Goal: Information Seeking & Learning: Learn about a topic

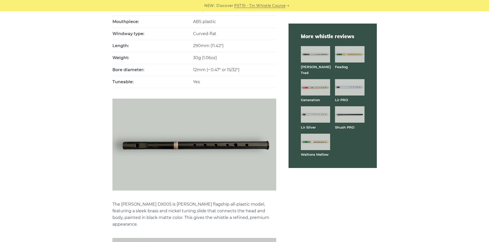
scroll to position [231, 0]
click at [220, 141] on img at bounding box center [194, 145] width 164 height 92
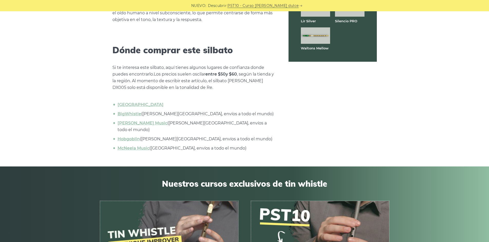
scroll to position [1722, 0]
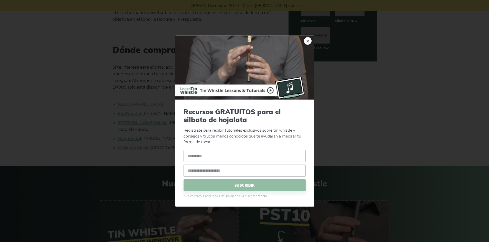
click at [319, 67] on div "× Recursos GRATUITOS para el silbato de hojalata Regístrate para recibir tutori…" at bounding box center [244, 121] width 489 height 242
click at [311, 43] on img at bounding box center [244, 67] width 139 height 64
click at [306, 40] on font "×" at bounding box center [307, 40] width 4 height 9
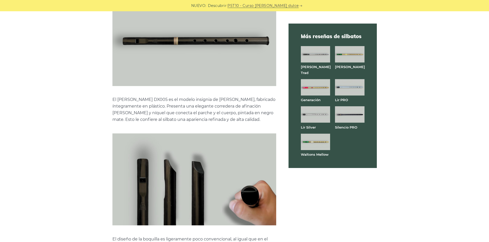
scroll to position [436, 0]
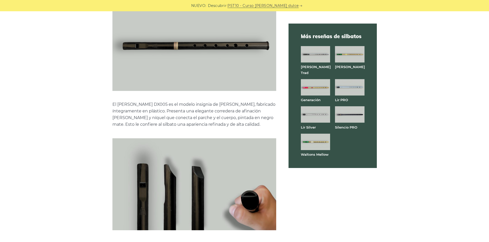
click at [357, 51] on img at bounding box center [349, 54] width 29 height 16
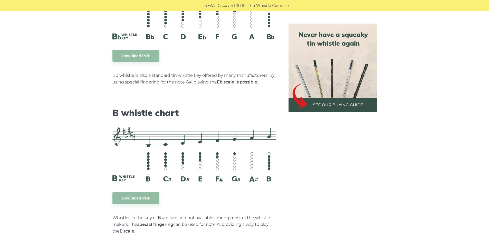
scroll to position [1667, 0]
